Goal: Check status: Check status

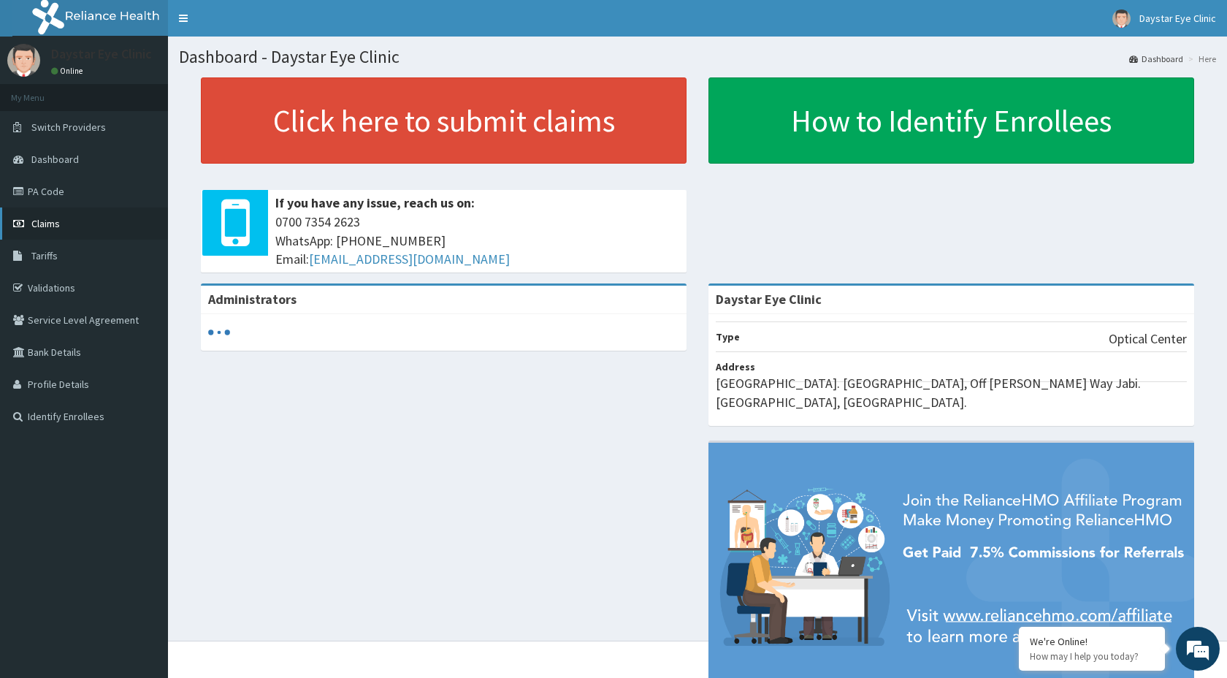
click at [61, 218] on link "Claims" at bounding box center [84, 223] width 168 height 32
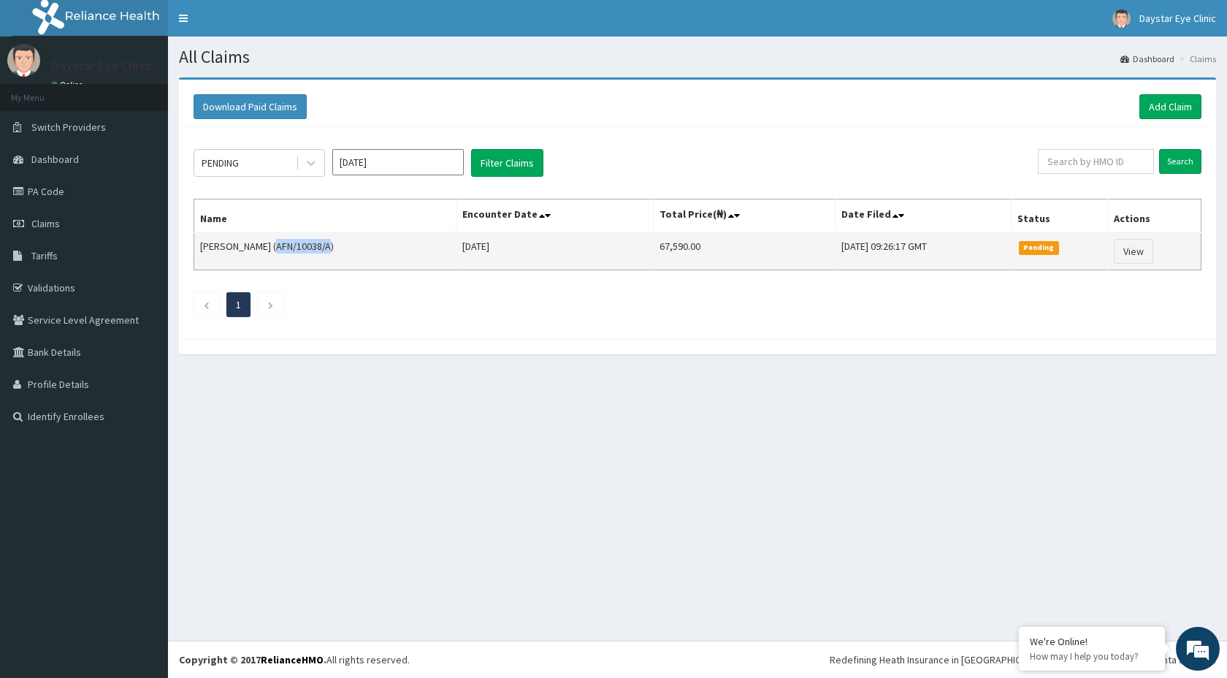
drag, startPoint x: 268, startPoint y: 247, endPoint x: 321, endPoint y: 250, distance: 52.7
click at [321, 250] on td "[PERSON_NAME] (AFN/10038/A)" at bounding box center [325, 251] width 262 height 38
copy td "AFN/10038/A"
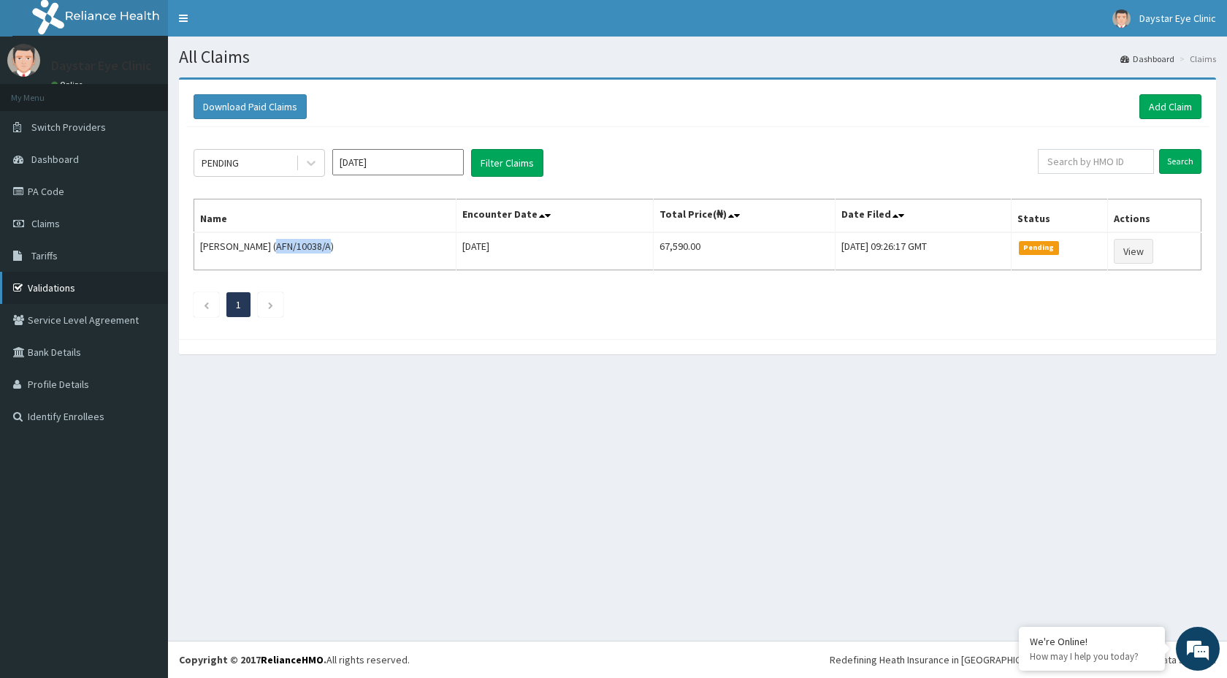
click at [66, 291] on link "Validations" at bounding box center [84, 288] width 168 height 32
